Goal: Register for event/course

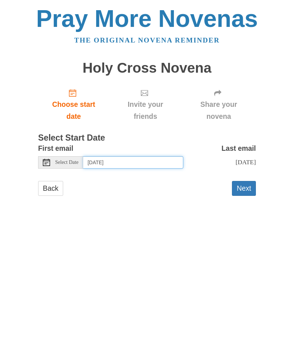
click at [160, 157] on input "Monday, September 8th" at bounding box center [133, 162] width 100 height 12
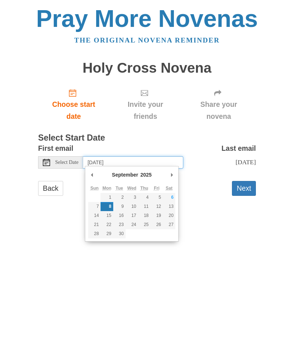
click at [160, 160] on input "Monday, September 8th" at bounding box center [133, 162] width 100 height 12
type input "Sunday, September 7th"
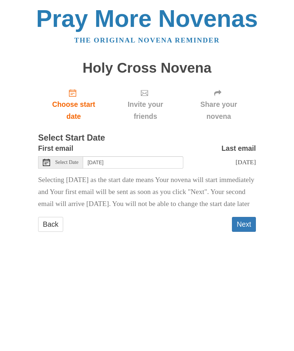
click at [250, 232] on button "Next" at bounding box center [244, 224] width 24 height 15
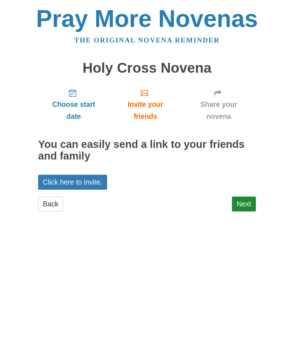
click at [246, 203] on link "Next" at bounding box center [244, 204] width 24 height 15
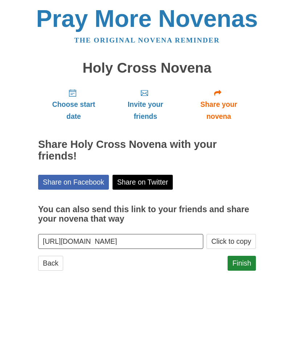
click at [246, 261] on link "Finish" at bounding box center [242, 263] width 28 height 15
